Goal: Information Seeking & Learning: Check status

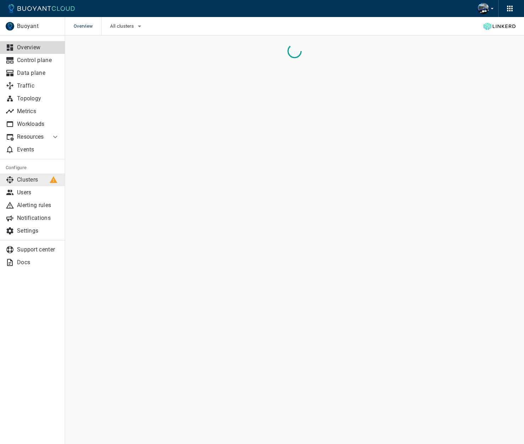
click at [49, 177] on div at bounding box center [53, 180] width 12 height 12
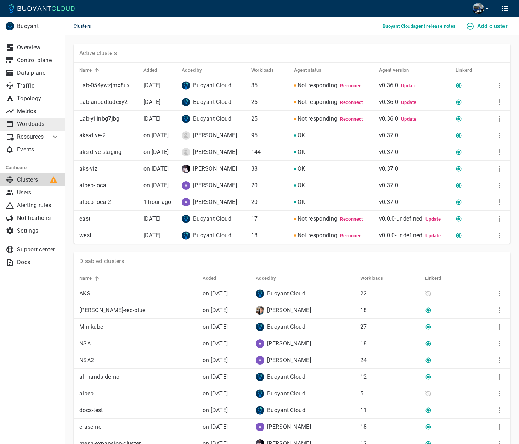
click at [30, 123] on p "Workloads" at bounding box center [38, 123] width 43 height 7
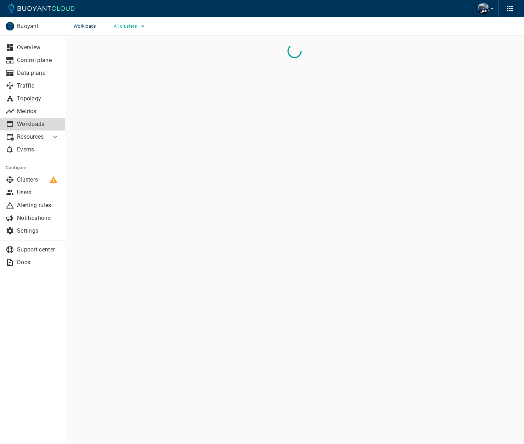
click at [128, 29] on button "All clusters" at bounding box center [131, 26] width 34 height 11
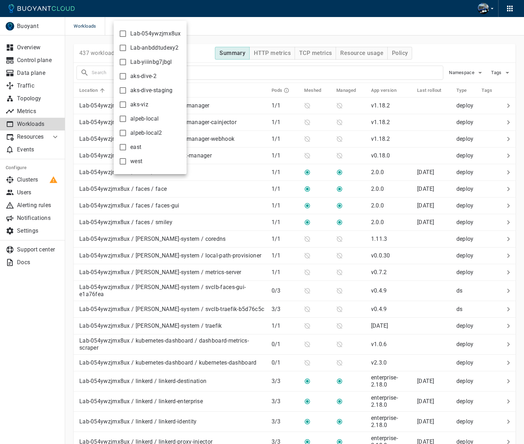
click at [145, 131] on span "alpeb-local2" at bounding box center [146, 132] width 32 height 7
click at [127, 131] on input "alpeb-local2" at bounding box center [123, 133] width 9 height 9
checkbox input "true"
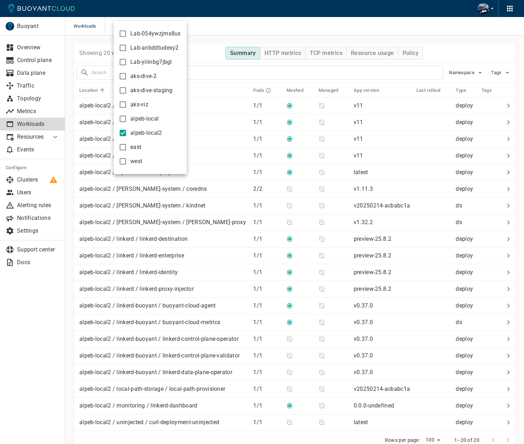
click at [219, 17] on div at bounding box center [262, 222] width 524 height 444
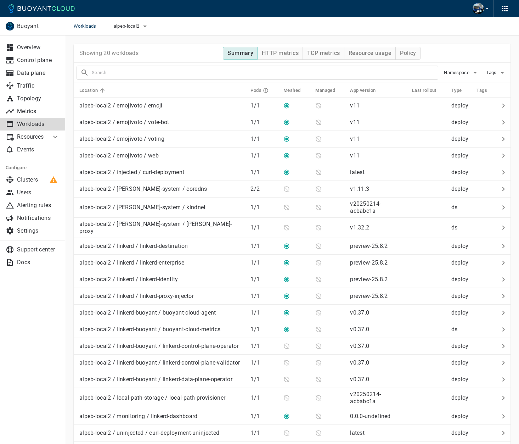
click at [227, 18] on div "Workloads alpeb-local2" at bounding box center [292, 26] width 454 height 18
click at [193, 31] on div "Workloads alpeb-local2" at bounding box center [292, 26] width 454 height 18
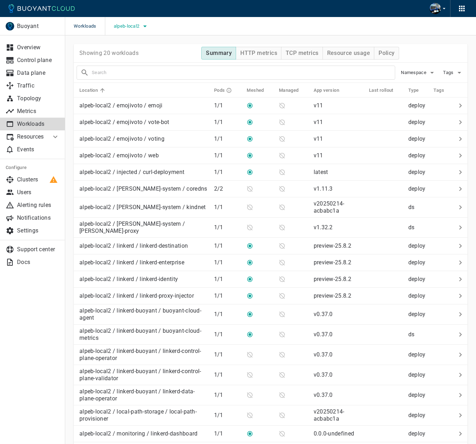
click at [134, 24] on span "alpeb-local2" at bounding box center [127, 26] width 27 height 6
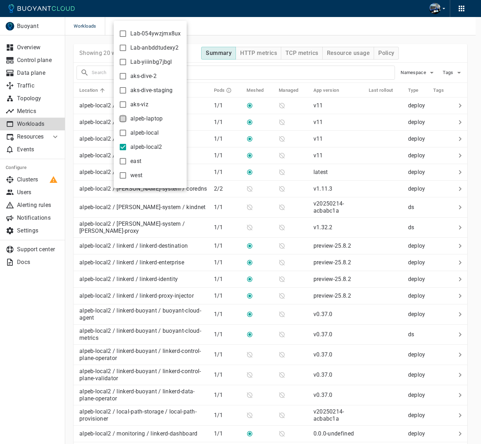
click at [122, 116] on input "alpeb-laptop" at bounding box center [123, 118] width 9 height 9
checkbox input "true"
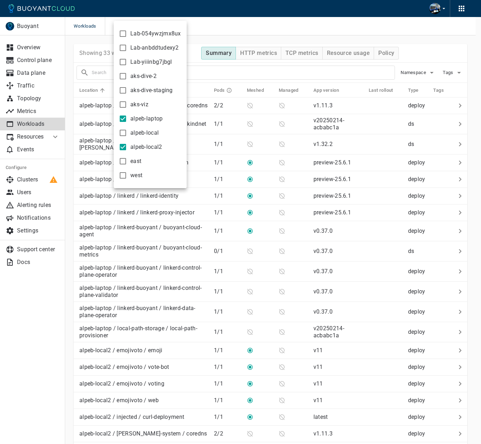
click at [124, 147] on input "alpeb-local2" at bounding box center [123, 147] width 9 height 9
checkbox input "false"
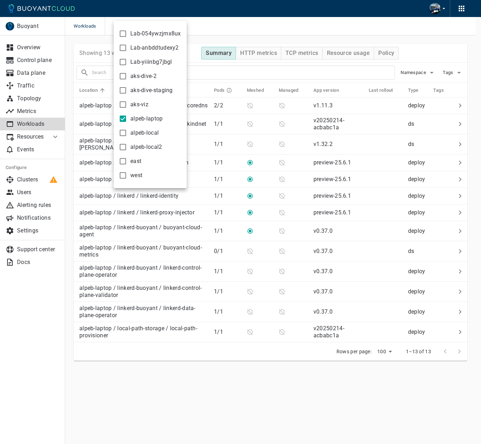
click at [209, 33] on div at bounding box center [240, 222] width 481 height 444
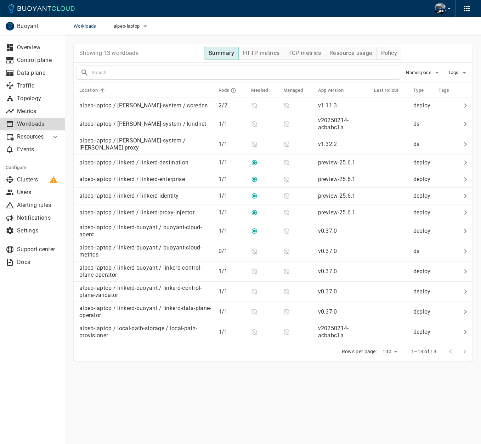
click at [222, 27] on div "Workloads alpeb-laptop" at bounding box center [273, 26] width 416 height 18
click at [59, 108] on p "Metrics" at bounding box center [38, 111] width 43 height 7
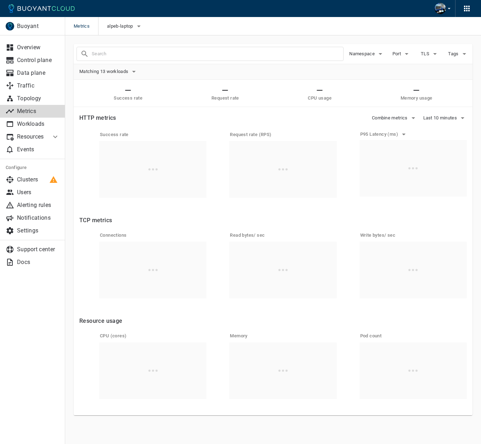
click at [254, 20] on div "Metrics alpeb-laptop" at bounding box center [273, 26] width 416 height 18
click at [257, 21] on div "Metrics alpeb-laptop" at bounding box center [273, 26] width 416 height 18
click at [259, 22] on div "Metrics alpeb-laptop" at bounding box center [273, 26] width 416 height 18
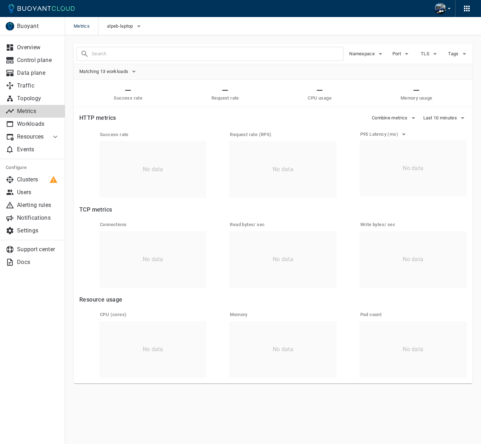
click at [323, 28] on div "Metrics alpeb-laptop" at bounding box center [273, 26] width 416 height 18
click at [248, 74] on div "Matching 13 workloads" at bounding box center [273, 71] width 388 height 11
click at [263, 74] on div "Matching 13 workloads" at bounding box center [273, 71] width 388 height 11
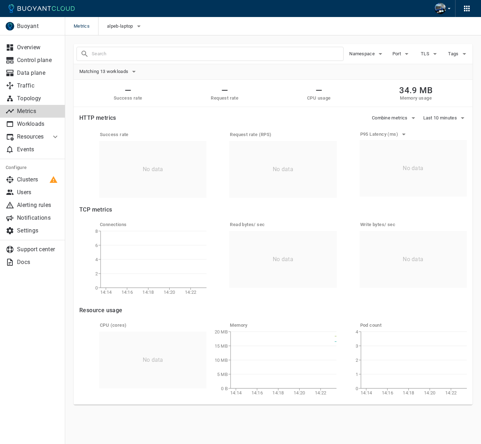
click at [412, 90] on h2 "34.9 MB" at bounding box center [415, 90] width 33 height 10
click at [416, 90] on h2 "34.9 MB" at bounding box center [415, 90] width 33 height 10
click at [288, 19] on div "Metrics alpeb-laptop" at bounding box center [273, 26] width 416 height 18
click at [289, 24] on div "Metrics alpeb-laptop" at bounding box center [273, 26] width 416 height 18
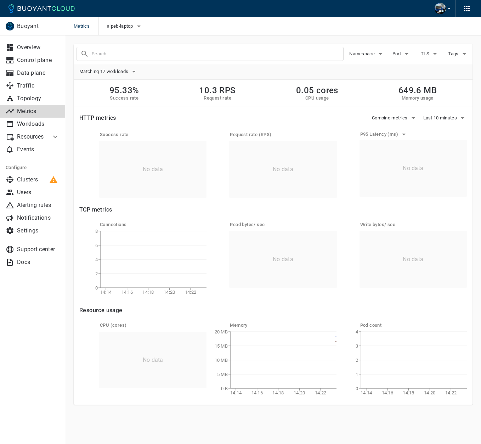
click at [293, 24] on div "Metrics alpeb-laptop" at bounding box center [273, 26] width 416 height 18
